Goal: Task Accomplishment & Management: Manage account settings

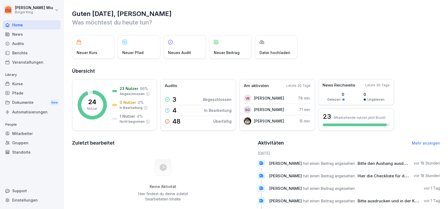
click at [35, 14] on html "[PERSON_NAME] King Home News Audits Berichte Veranstaltungen Library Kurse Pfad…" at bounding box center [224, 104] width 448 height 209
click at [33, 33] on div "Abmelden" at bounding box center [34, 34] width 53 height 10
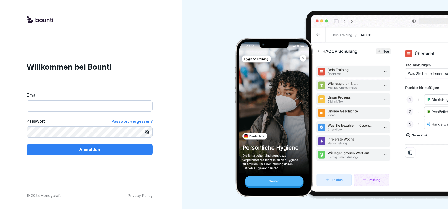
drag, startPoint x: 83, startPoint y: 97, endPoint x: 80, endPoint y: 105, distance: 8.2
click at [83, 97] on label "Email" at bounding box center [90, 95] width 126 height 6
click at [83, 100] on input "Email" at bounding box center [90, 105] width 126 height 11
click at [80, 105] on input "Email" at bounding box center [90, 105] width 126 height 11
type input "**********"
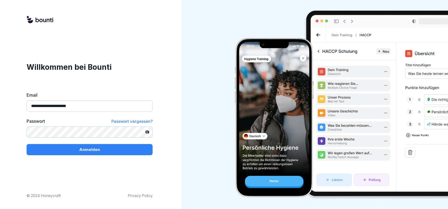
click at [27, 144] on button "Anmelden" at bounding box center [90, 149] width 126 height 11
